Goal: Task Accomplishment & Management: Manage account settings

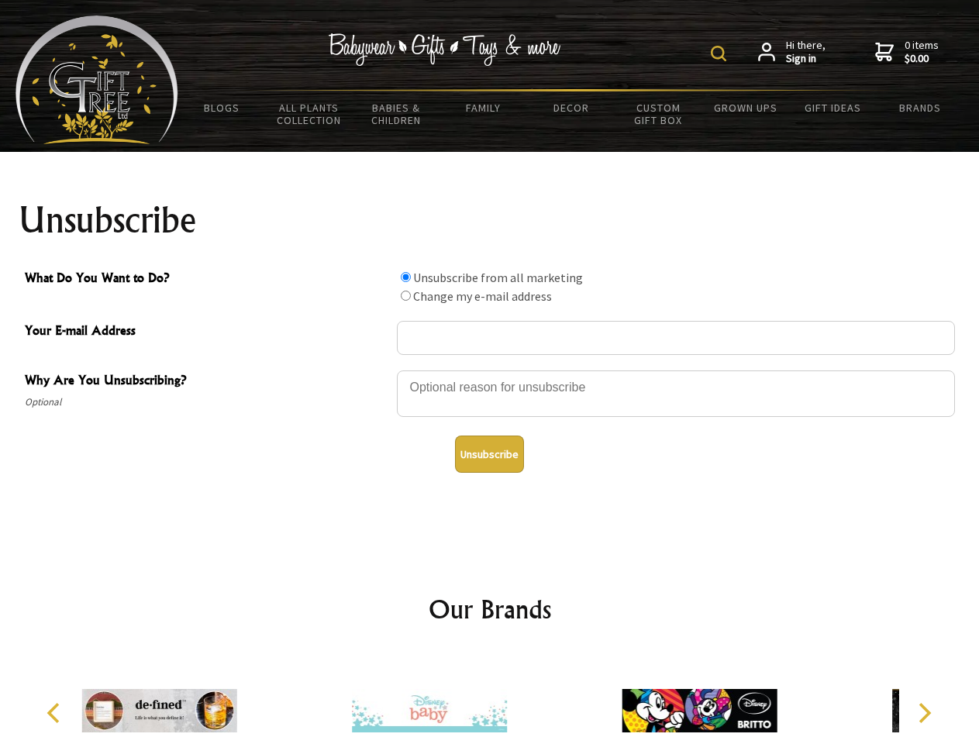
click at [721, 53] on img at bounding box center [719, 54] width 16 height 16
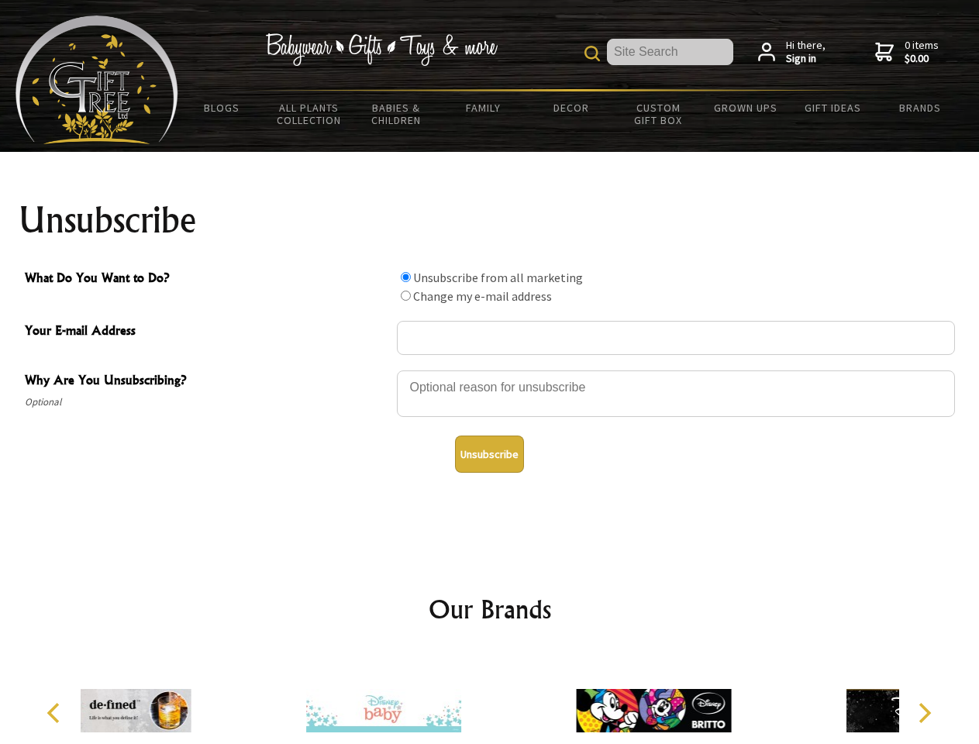
click at [490, 370] on div at bounding box center [676, 396] width 558 height 54
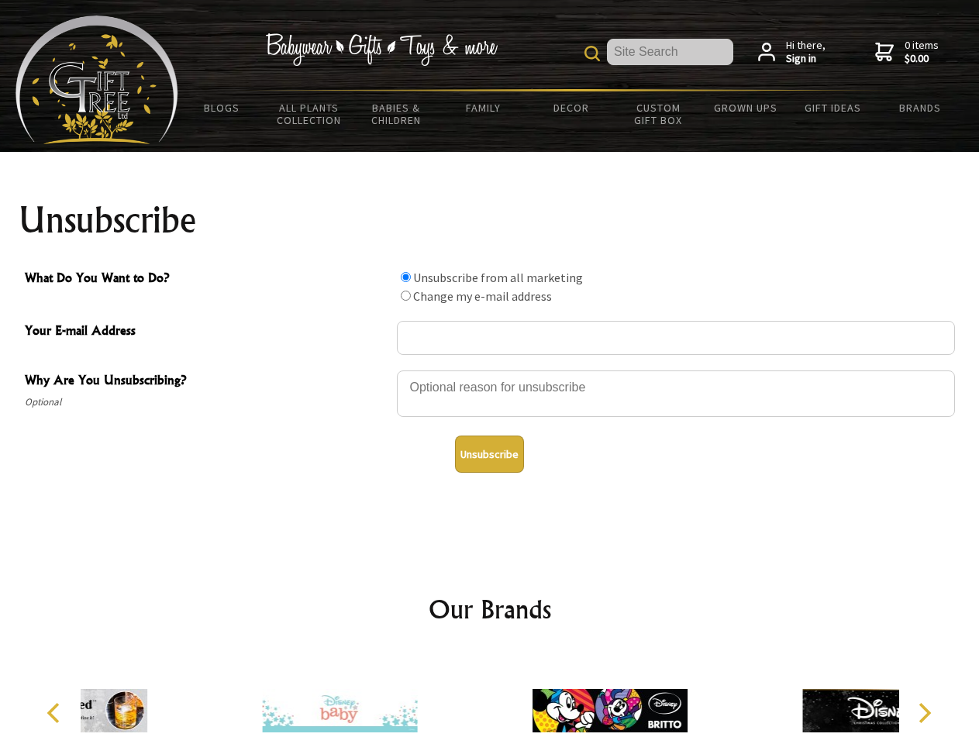
click at [405, 277] on input "What Do You Want to Do?" at bounding box center [406, 277] width 10 height 10
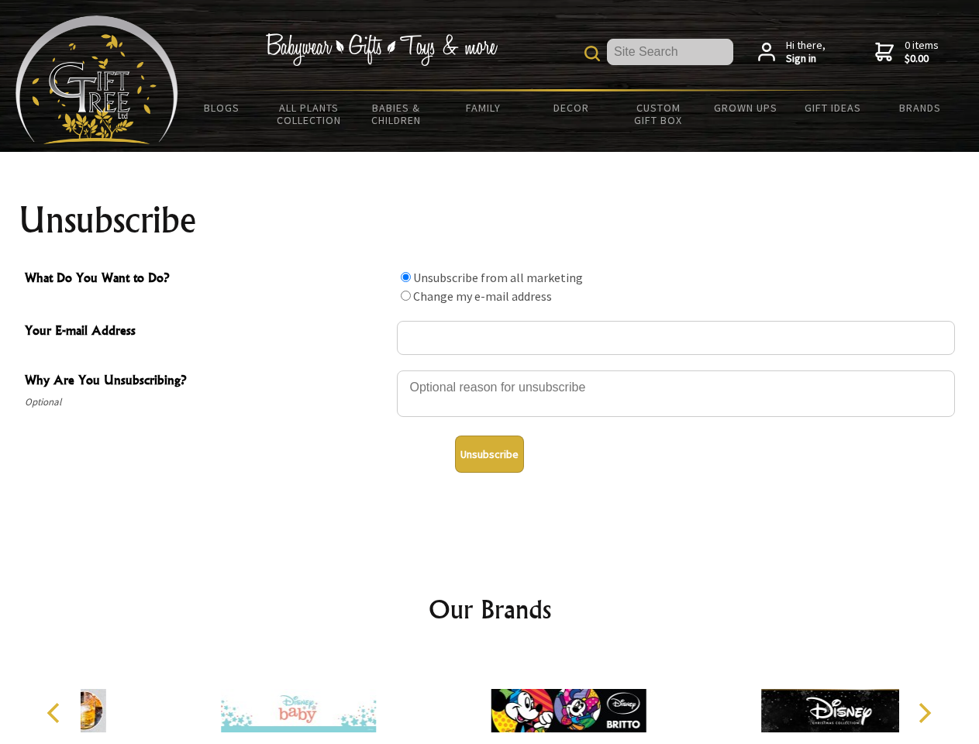
click at [405, 295] on input "What Do You Want to Do?" at bounding box center [406, 296] width 10 height 10
radio input "true"
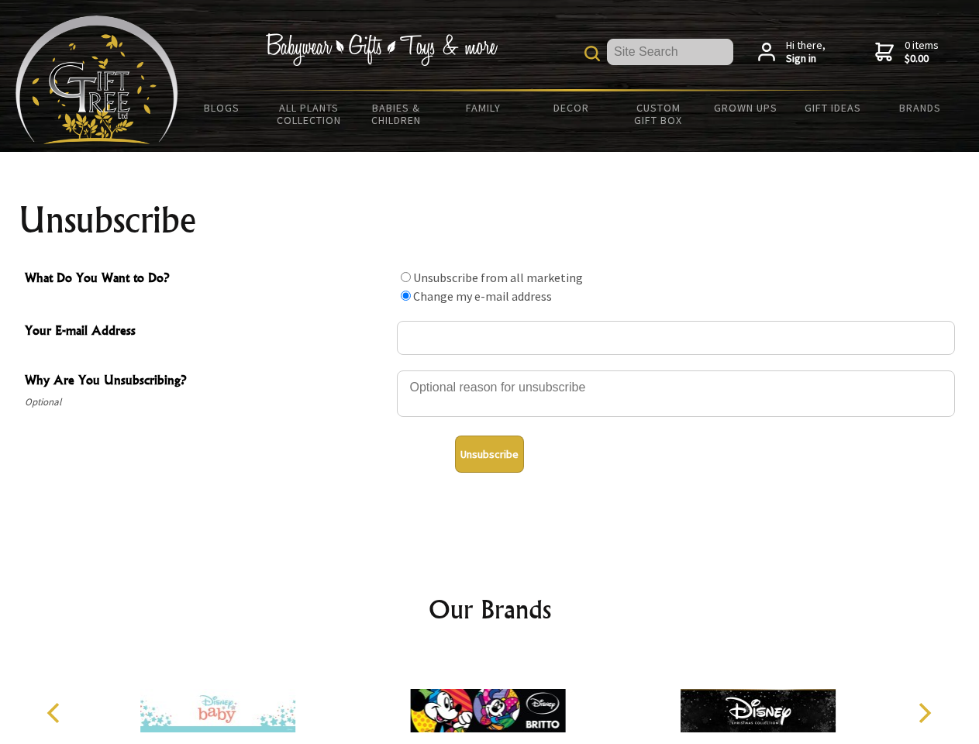
click at [489, 454] on button "Unsubscribe" at bounding box center [489, 454] width 69 height 37
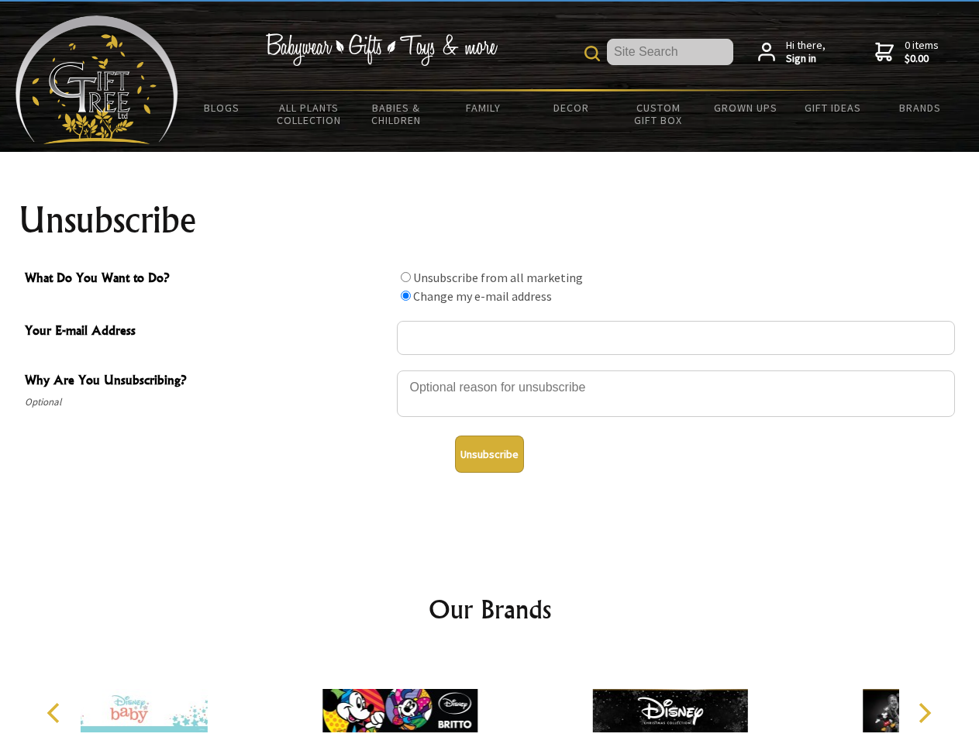
click at [56, 713] on icon "Previous" at bounding box center [55, 713] width 20 height 20
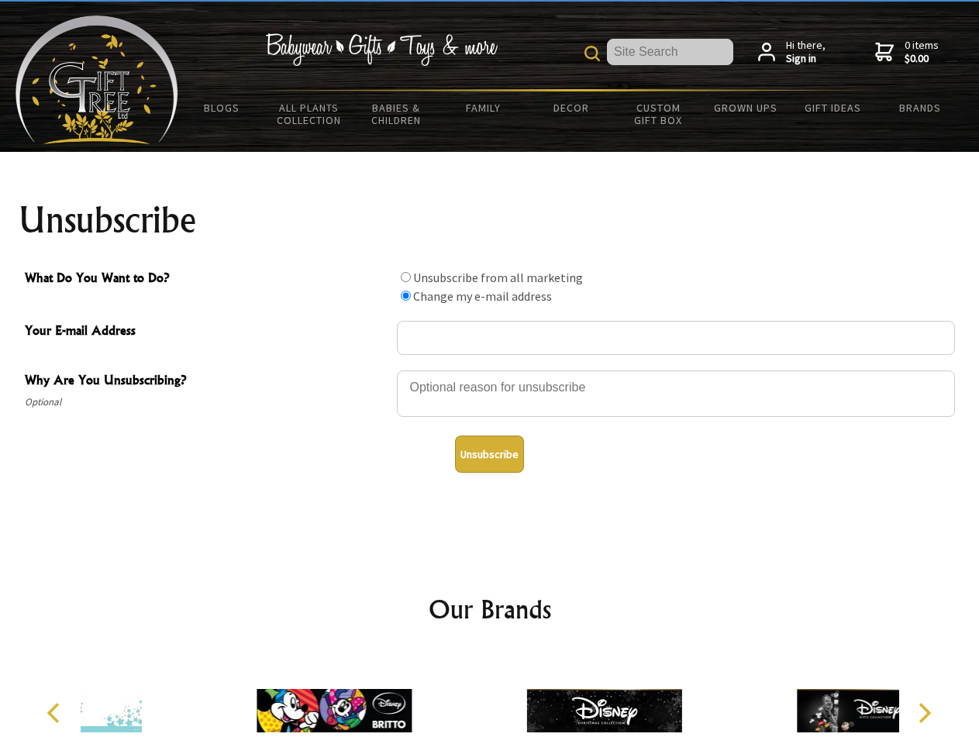
click at [924, 713] on icon "Next" at bounding box center [923, 713] width 20 height 20
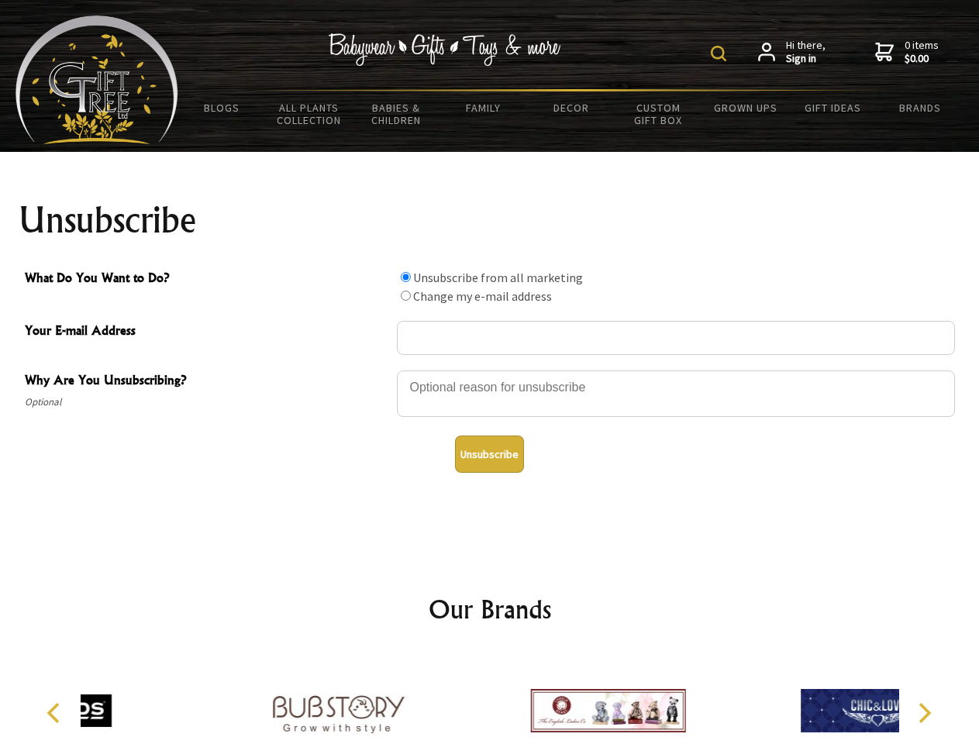
click at [721, 53] on img at bounding box center [719, 54] width 16 height 16
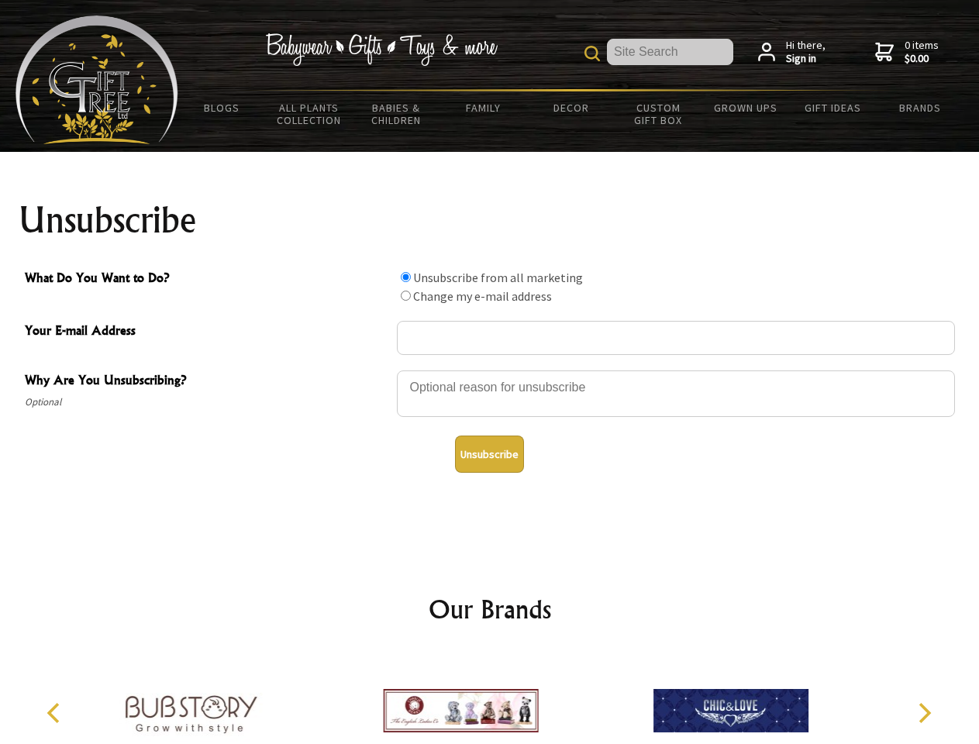
click at [490, 370] on div at bounding box center [676, 396] width 558 height 54
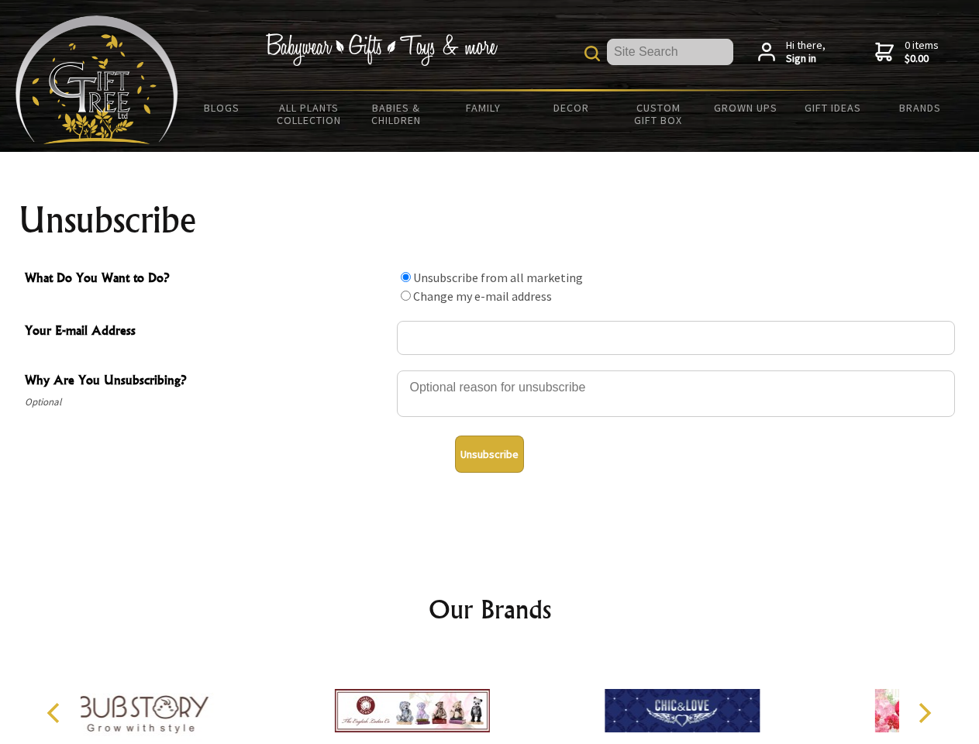
click at [405, 277] on input "What Do You Want to Do?" at bounding box center [406, 277] width 10 height 10
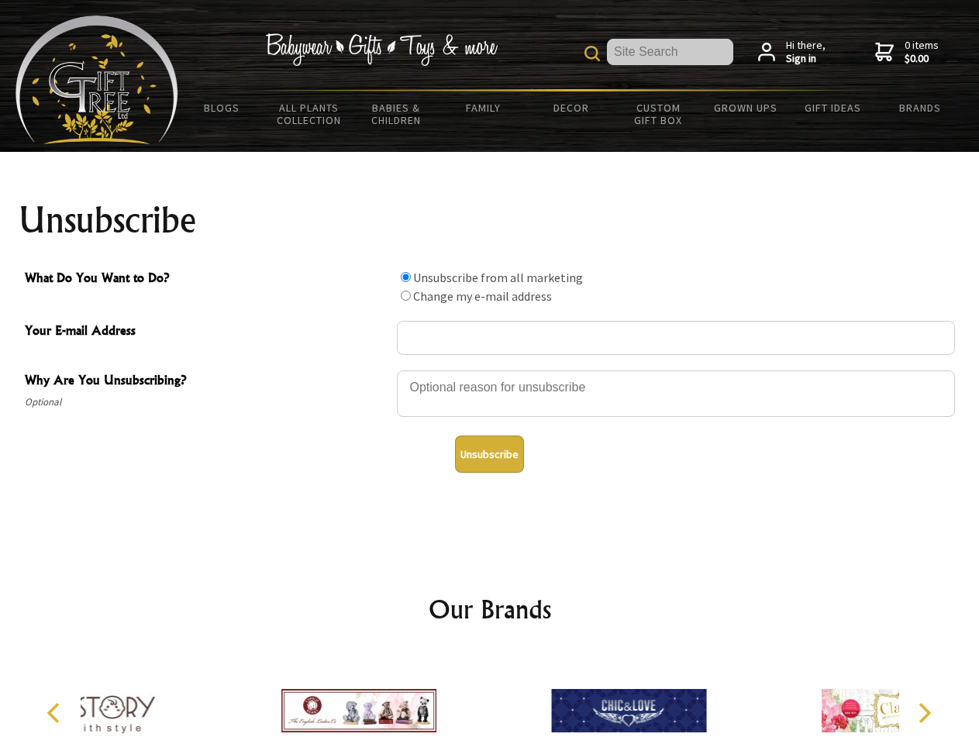
click at [405, 295] on input "What Do You Want to Do?" at bounding box center [406, 296] width 10 height 10
radio input "true"
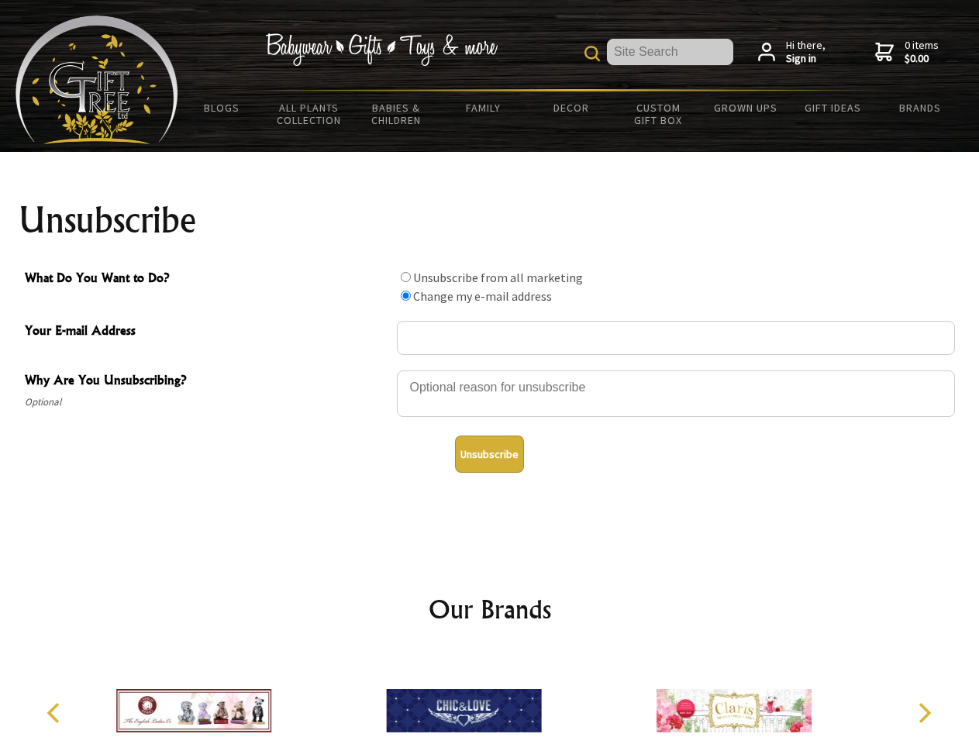
click at [489, 454] on button "Unsubscribe" at bounding box center [489, 454] width 69 height 37
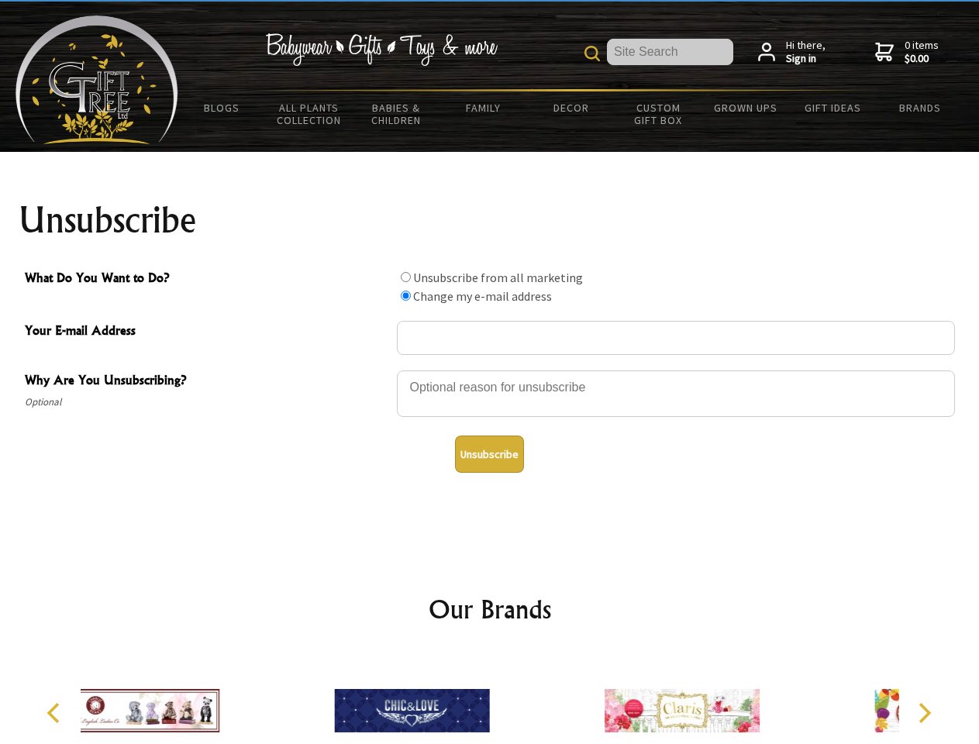
click at [56, 713] on icon "Previous" at bounding box center [55, 713] width 20 height 20
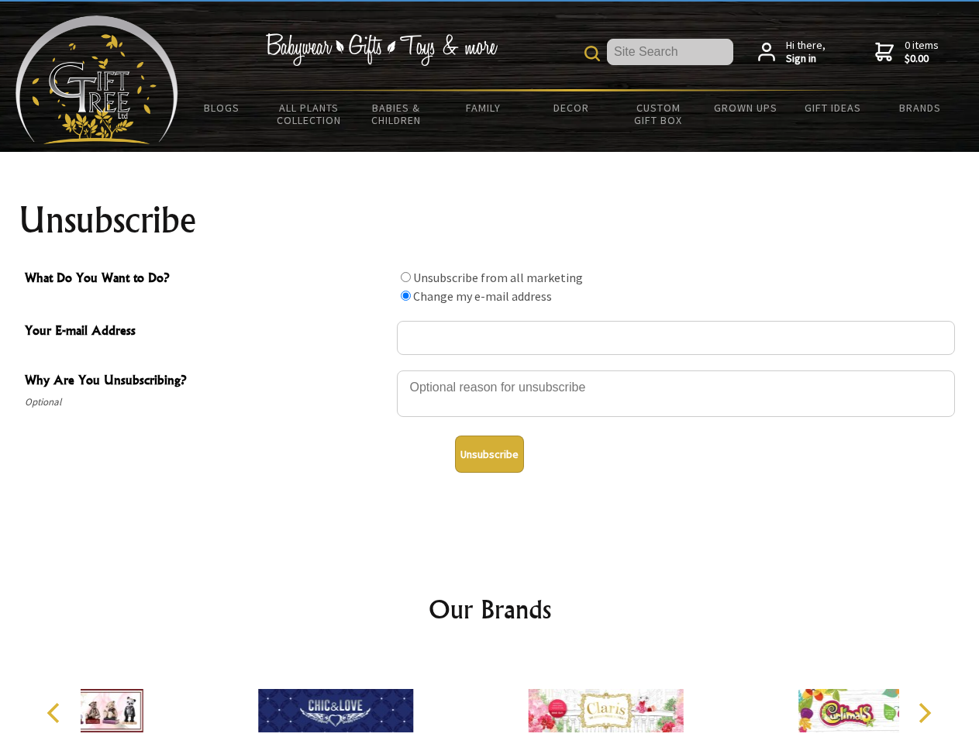
click at [924, 713] on icon "Next" at bounding box center [923, 713] width 20 height 20
